Goal: Complete application form: Complete application form

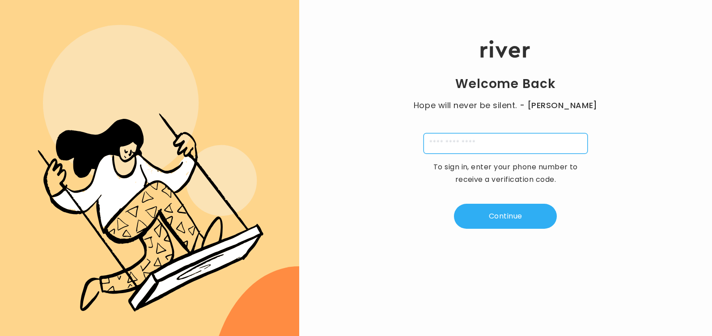
click at [450, 148] on input "tel" at bounding box center [506, 143] width 164 height 21
type input "**********"
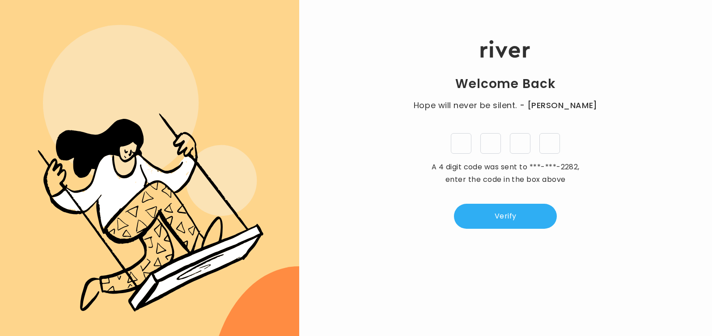
type input "*"
click at [512, 217] on button "Verify" at bounding box center [505, 216] width 103 height 25
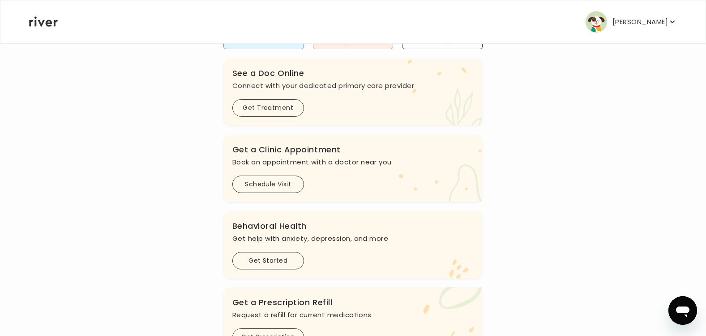
scroll to position [179, 0]
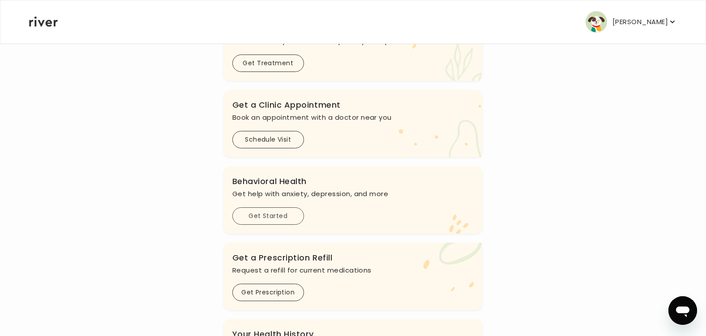
click at [285, 219] on button "Get Started" at bounding box center [268, 216] width 72 height 17
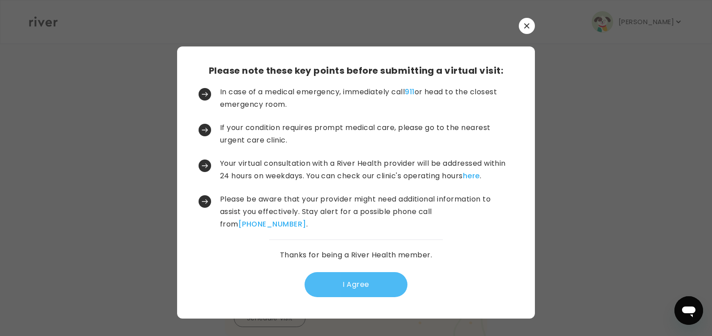
click at [337, 282] on button "I Agree" at bounding box center [356, 284] width 103 height 25
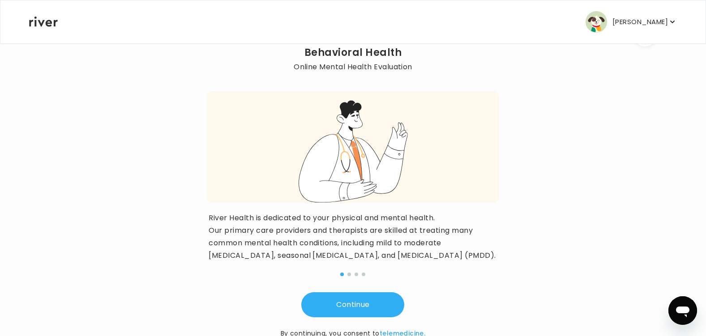
scroll to position [83, 0]
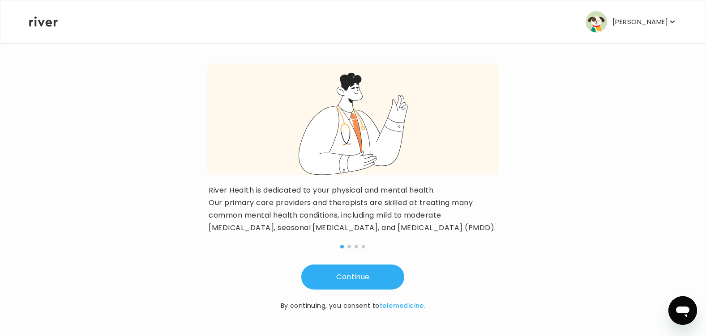
drag, startPoint x: 380, startPoint y: 282, endPoint x: 380, endPoint y: 293, distance: 10.7
click at [380, 293] on div "Continue By continuing, you consent to telemedicine." at bounding box center [353, 278] width 292 height 66
click at [367, 285] on button "Continue" at bounding box center [352, 277] width 103 height 25
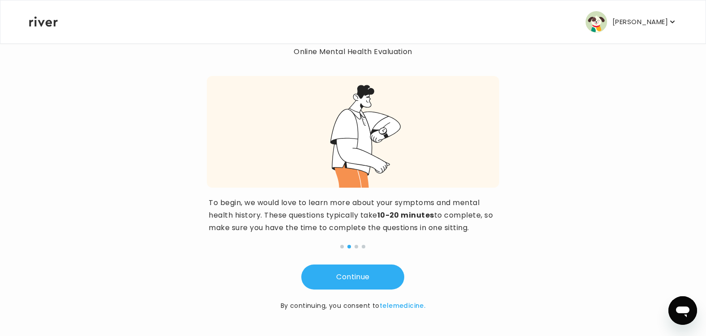
scroll to position [58, 0]
click at [344, 274] on button "Continue" at bounding box center [352, 277] width 103 height 25
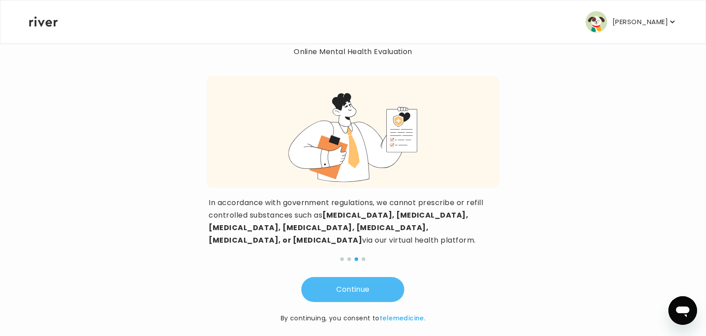
click at [359, 280] on button "Continue" at bounding box center [352, 289] width 103 height 25
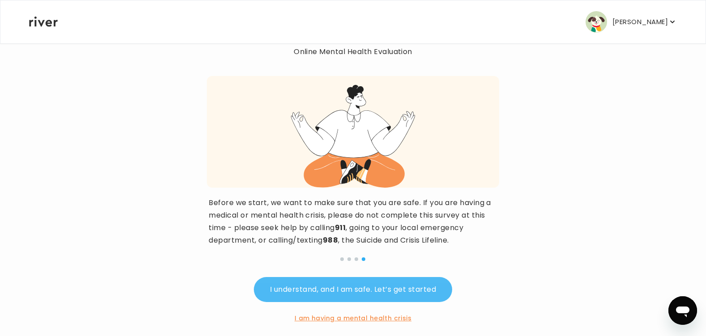
scroll to position [71, 0]
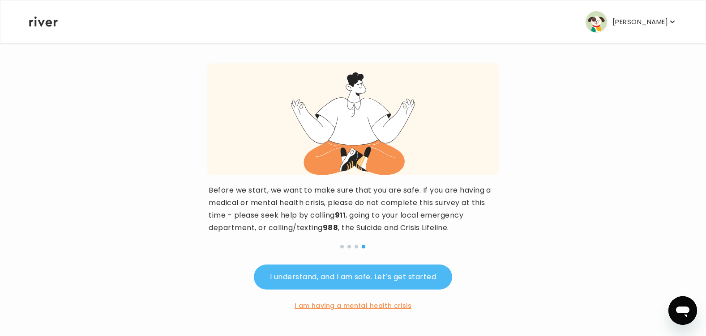
click at [353, 282] on button "I understand, and I am safe. Let’s get started" at bounding box center [353, 277] width 198 height 25
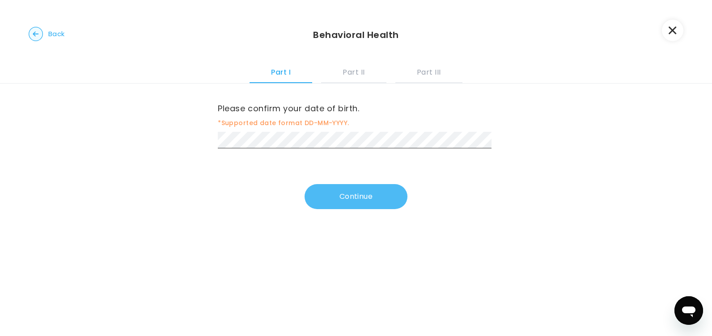
click at [347, 200] on button "Continue" at bounding box center [356, 196] width 103 height 25
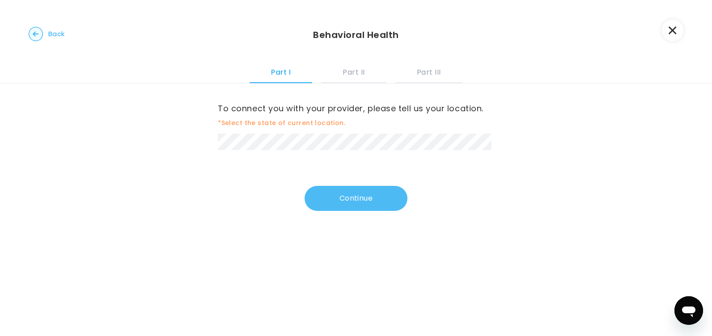
click at [353, 196] on button "Continue" at bounding box center [356, 198] width 103 height 25
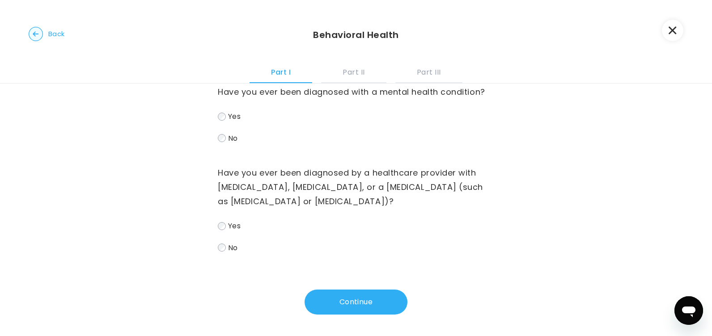
scroll to position [32, 0]
click at [360, 304] on button "Continue" at bounding box center [356, 301] width 103 height 25
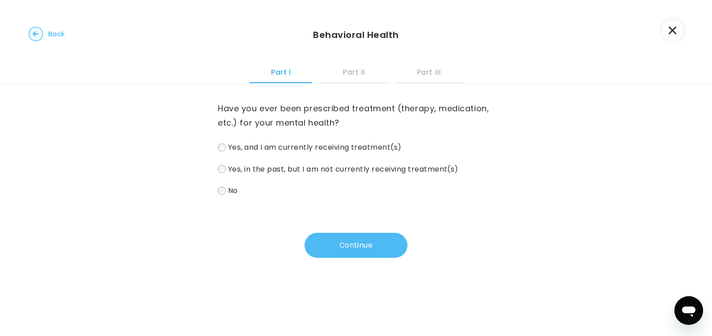
click at [366, 255] on button "Continue" at bounding box center [356, 245] width 103 height 25
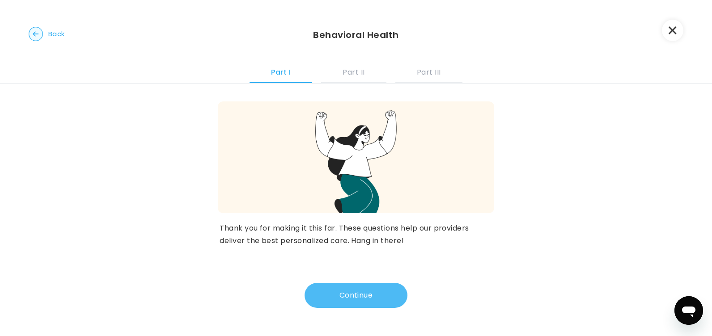
click at [353, 296] on button "Continue" at bounding box center [356, 295] width 103 height 25
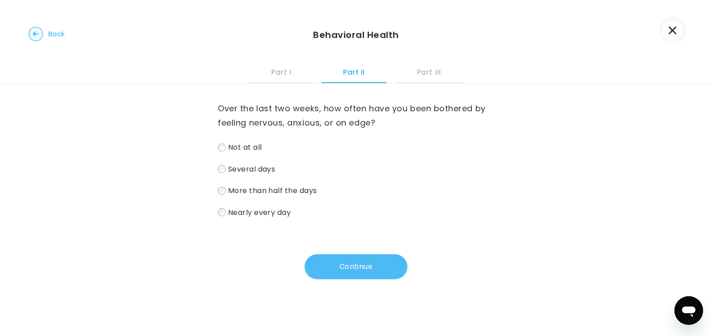
click at [360, 271] on button "Continue" at bounding box center [356, 267] width 103 height 25
click at [225, 214] on label "Nearly every day" at bounding box center [356, 212] width 276 height 13
click at [354, 267] on button "Continue" at bounding box center [356, 267] width 103 height 25
click at [361, 272] on button "Continue" at bounding box center [356, 267] width 103 height 25
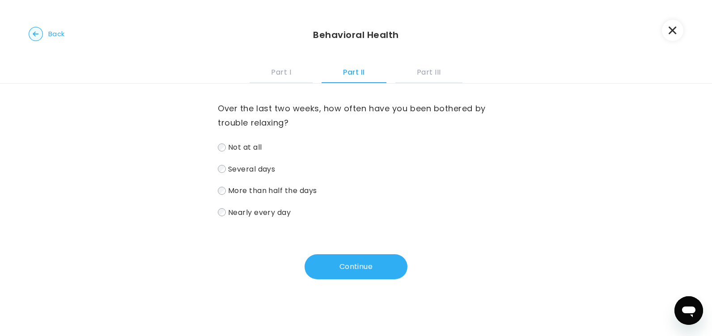
click at [224, 211] on label "Nearly every day" at bounding box center [356, 212] width 276 height 13
click at [320, 272] on button "Continue" at bounding box center [356, 267] width 103 height 25
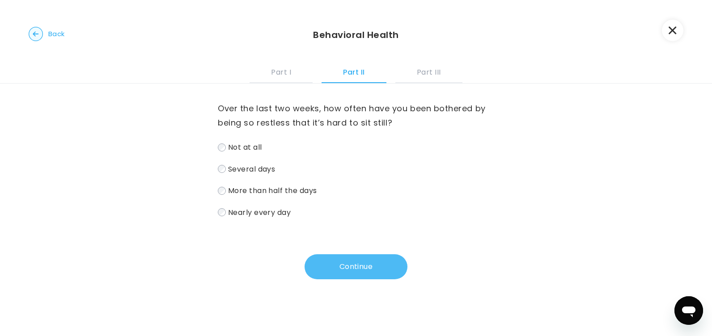
click at [332, 267] on button "Continue" at bounding box center [356, 267] width 103 height 25
click at [353, 263] on button "Continue" at bounding box center [356, 267] width 103 height 25
click at [356, 261] on button "Continue" at bounding box center [356, 267] width 103 height 25
drag, startPoint x: 344, startPoint y: 274, endPoint x: 341, endPoint y: 265, distance: 9.1
click at [344, 272] on button "Continue" at bounding box center [356, 267] width 103 height 25
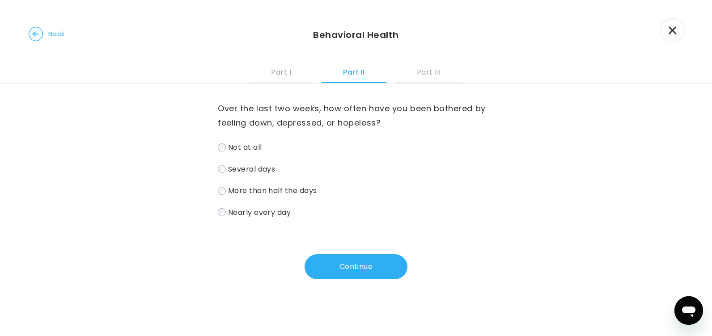
click at [223, 173] on label "Several days" at bounding box center [356, 169] width 276 height 13
click at [342, 270] on button "Continue" at bounding box center [356, 267] width 103 height 25
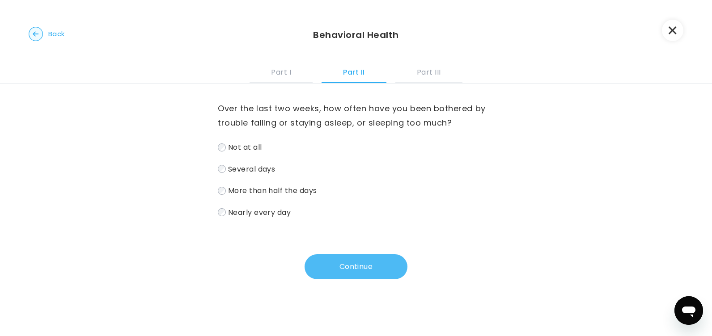
drag, startPoint x: 323, startPoint y: 265, endPoint x: 325, endPoint y: 270, distance: 5.4
click at [325, 270] on button "Continue" at bounding box center [356, 267] width 103 height 25
click at [356, 278] on button "Continue" at bounding box center [356, 267] width 103 height 25
click at [343, 264] on button "Continue" at bounding box center [356, 267] width 103 height 25
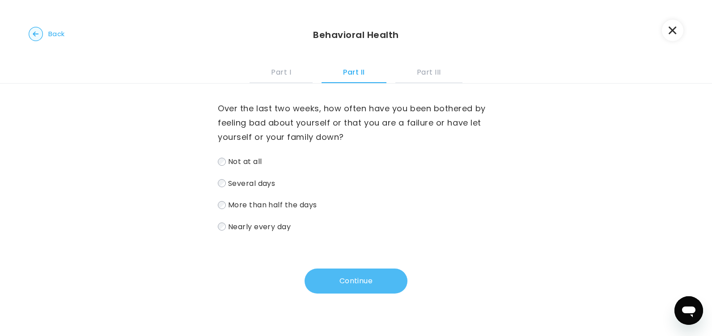
click at [362, 283] on button "Continue" at bounding box center [356, 281] width 103 height 25
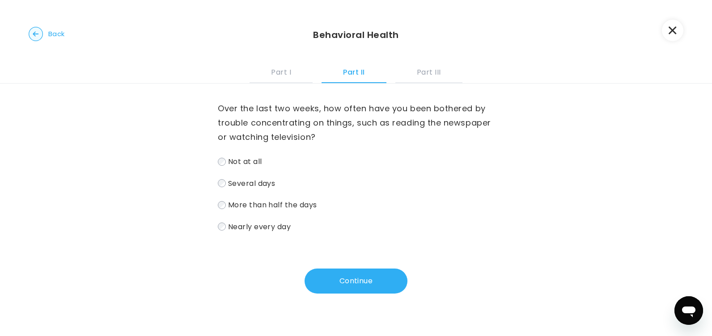
click at [215, 228] on div "Over the last two weeks, how often have you been bothered by trouble concentrat…" at bounding box center [356, 200] width 712 height 233
click at [357, 278] on button "Continue" at bounding box center [356, 281] width 103 height 25
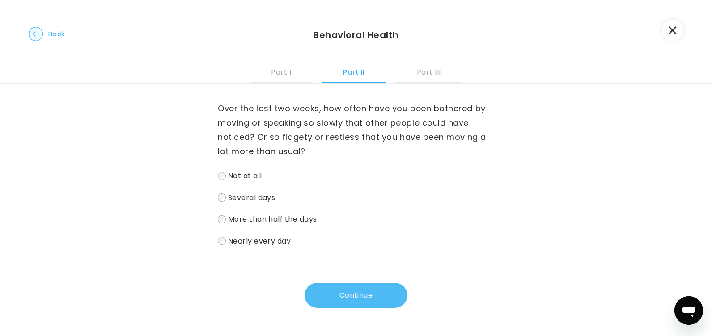
click at [330, 288] on button "Continue" at bounding box center [356, 295] width 103 height 25
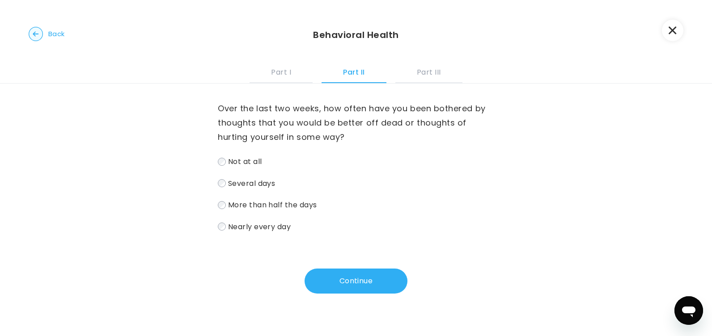
click at [224, 164] on label "Not at all" at bounding box center [356, 161] width 276 height 13
click at [319, 274] on button "Continue" at bounding box center [356, 281] width 103 height 25
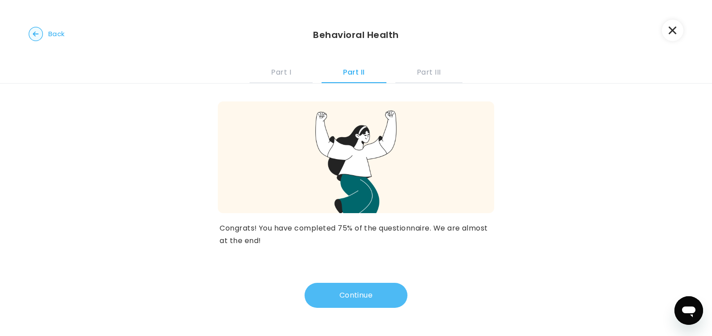
click at [377, 303] on button "Continue" at bounding box center [356, 295] width 103 height 25
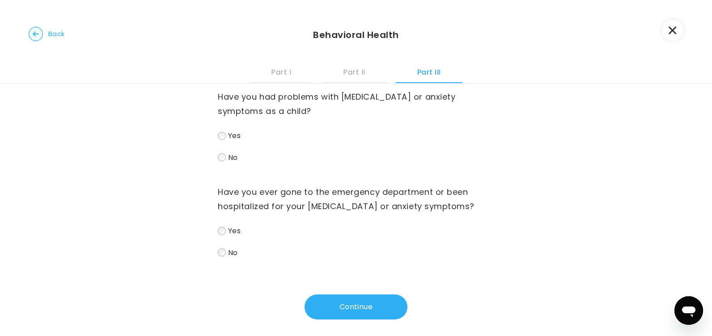
scroll to position [17, 0]
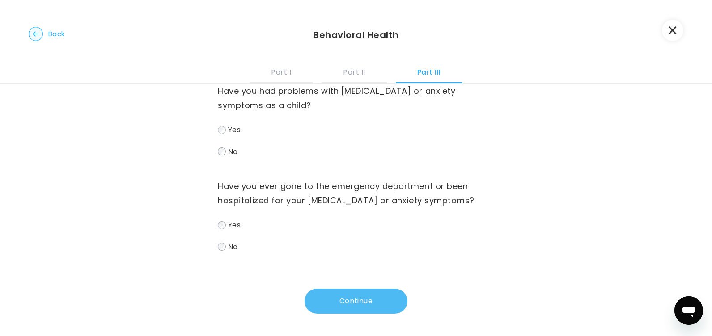
click at [328, 295] on button "Continue" at bounding box center [356, 301] width 103 height 25
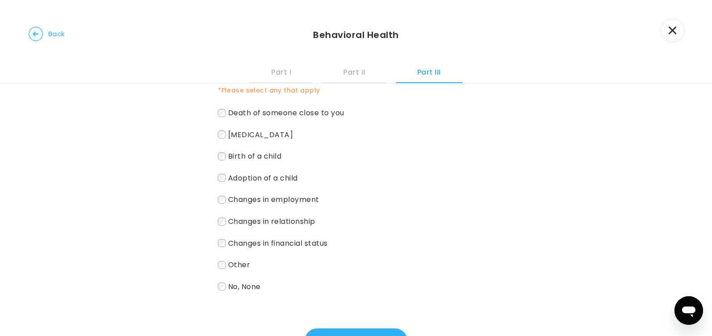
scroll to position [87, 0]
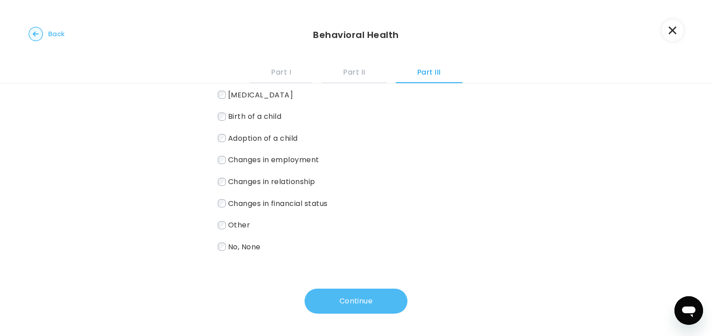
click at [355, 310] on button "Continue" at bounding box center [356, 301] width 103 height 25
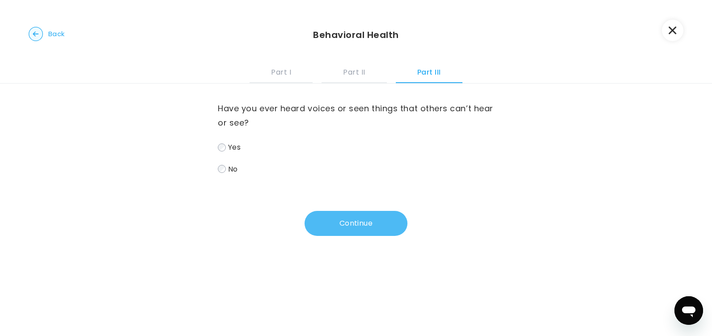
scroll to position [0, 0]
click at [356, 224] on button "Continue" at bounding box center [356, 223] width 103 height 25
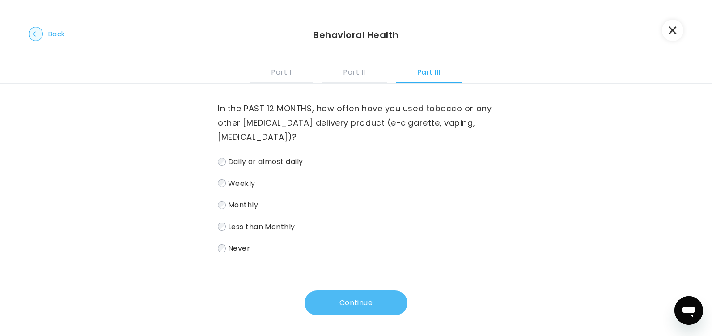
click at [328, 306] on button "Continue" at bounding box center [356, 303] width 103 height 25
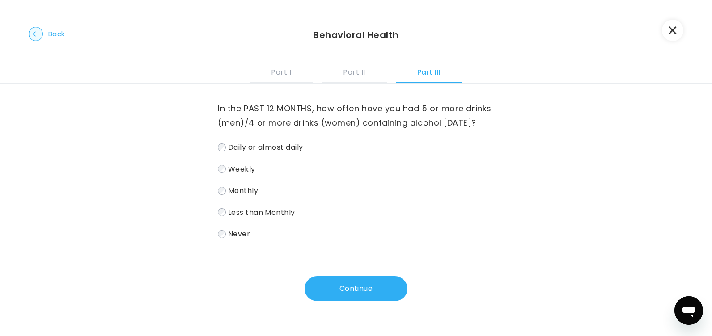
click at [218, 219] on label "Less than Monthly" at bounding box center [356, 212] width 276 height 13
click at [344, 302] on button "Continue" at bounding box center [356, 288] width 103 height 25
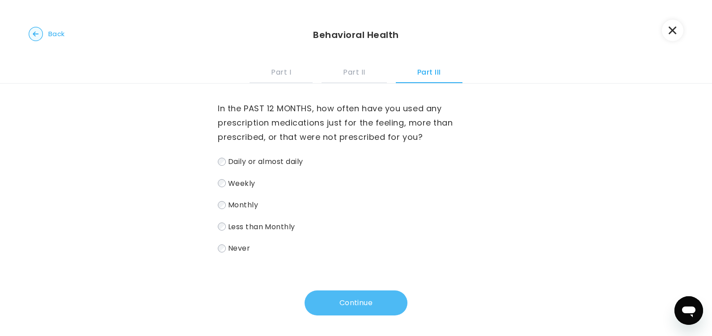
click at [361, 298] on button "Continue" at bounding box center [356, 303] width 103 height 25
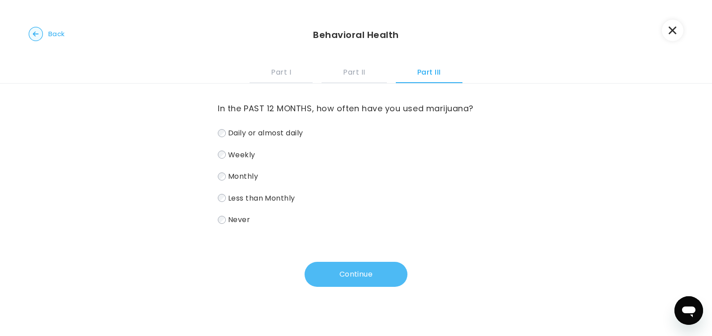
click at [346, 272] on button "Continue" at bounding box center [356, 274] width 103 height 25
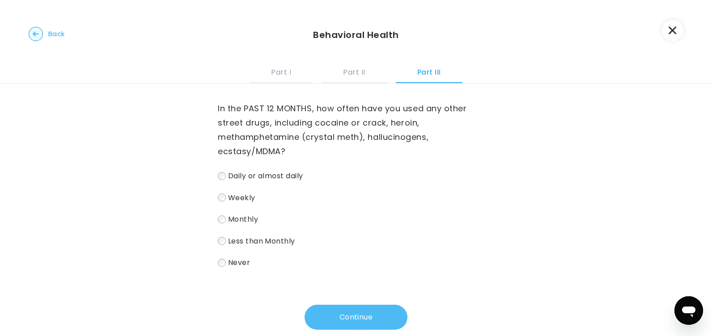
click at [333, 320] on button "Continue" at bounding box center [356, 317] width 103 height 25
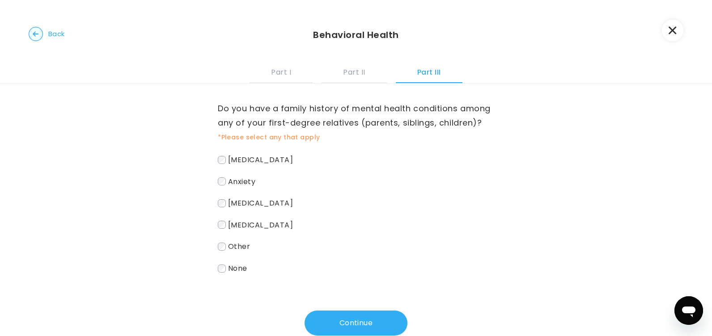
drag, startPoint x: 338, startPoint y: 326, endPoint x: 335, endPoint y: 321, distance: 5.8
click at [336, 324] on button "Continue" at bounding box center [356, 323] width 103 height 25
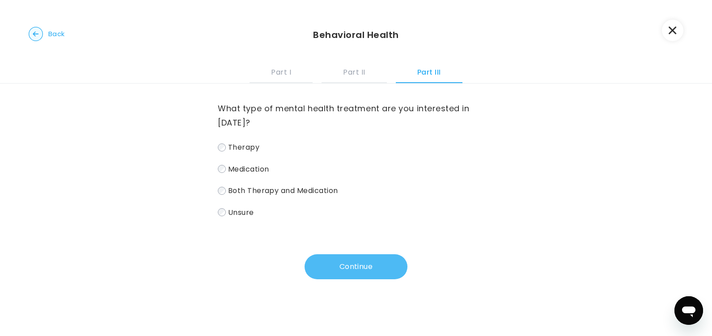
click at [354, 270] on button "Continue" at bounding box center [356, 267] width 103 height 25
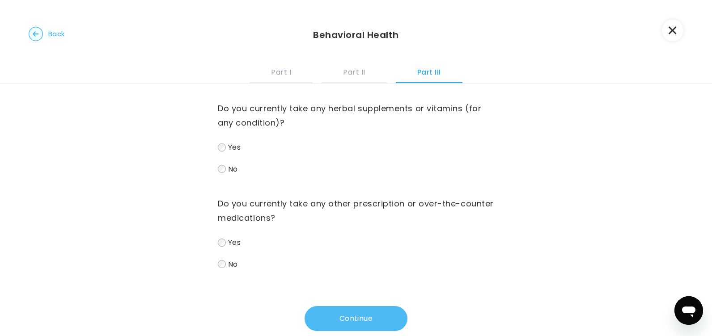
click at [368, 316] on button "Continue" at bounding box center [356, 318] width 103 height 25
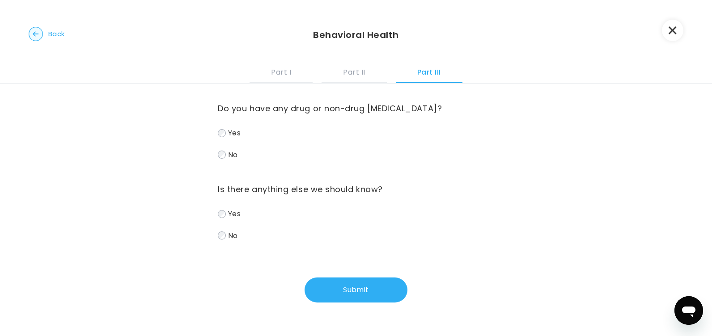
click at [223, 150] on label "No" at bounding box center [356, 155] width 276 height 13
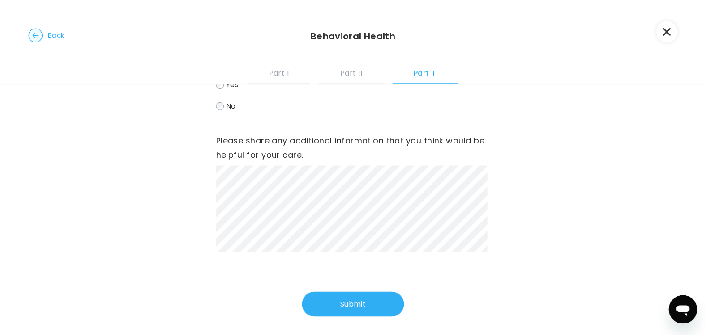
scroll to position [134, 0]
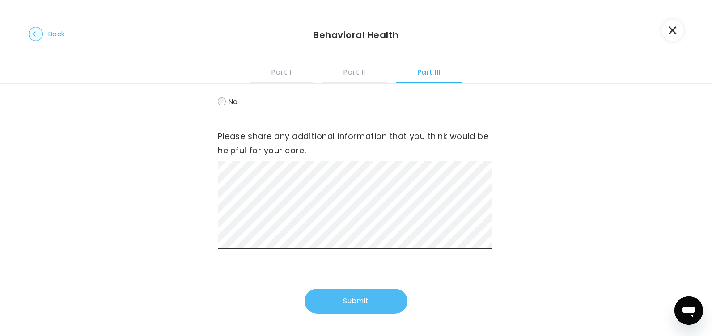
click at [334, 307] on button "Submit" at bounding box center [356, 301] width 103 height 25
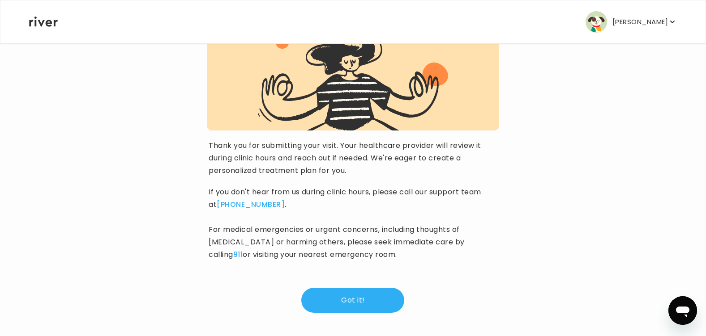
scroll to position [99, 0]
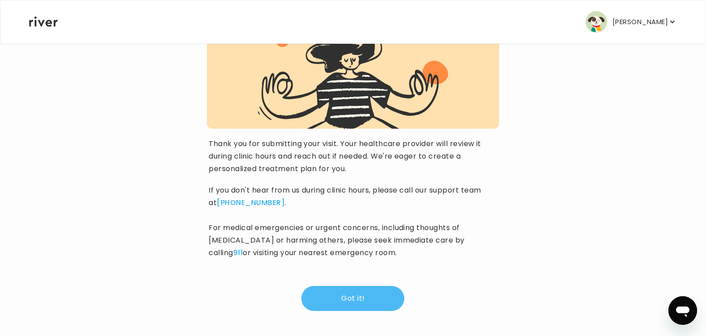
click at [373, 300] on button "Got it!" at bounding box center [352, 298] width 103 height 25
